Goal: Task Accomplishment & Management: Manage account settings

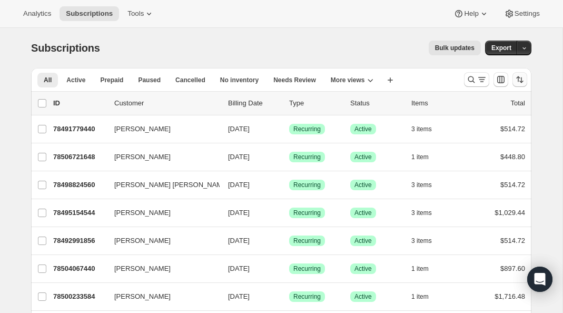
click at [522, 80] on icon "Sort the results" at bounding box center [521, 80] width 4 height 6
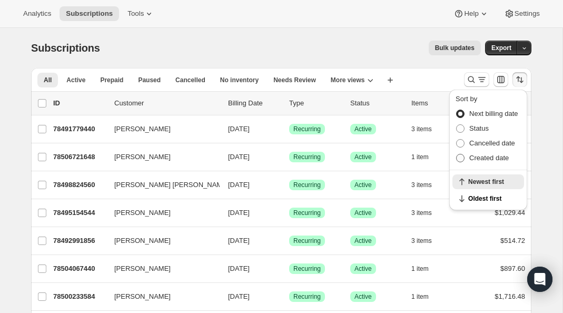
click at [474, 158] on span "Created date" at bounding box center [489, 158] width 40 height 8
click at [457, 154] on input "Created date" at bounding box center [456, 154] width 1 height 1
radio input "true"
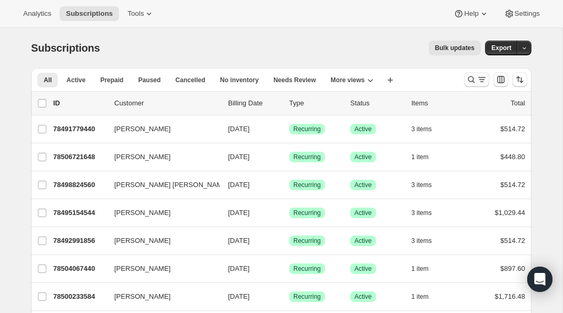
click at [472, 80] on icon "Search and filter results" at bounding box center [471, 79] width 11 height 11
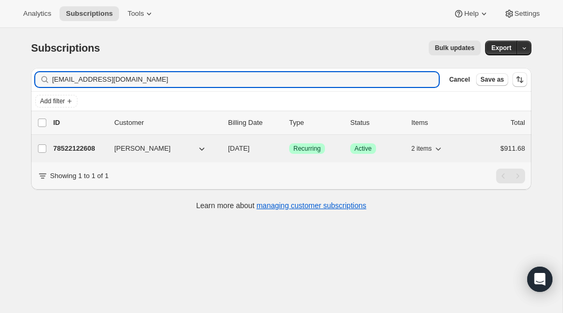
type input "[EMAIL_ADDRESS][DOMAIN_NAME]"
click at [425, 150] on span "2 items" at bounding box center [421, 148] width 21 height 8
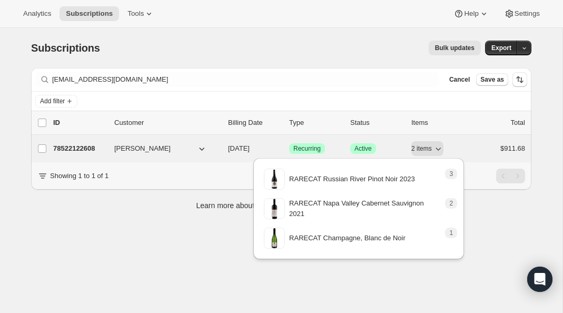
click at [85, 149] on p "78522122608" at bounding box center [79, 148] width 53 height 11
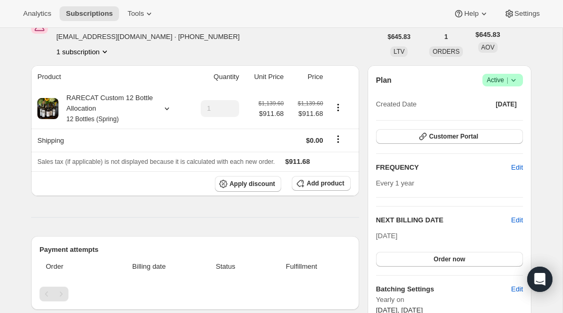
scroll to position [59, 0]
